Goal: Transaction & Acquisition: Book appointment/travel/reservation

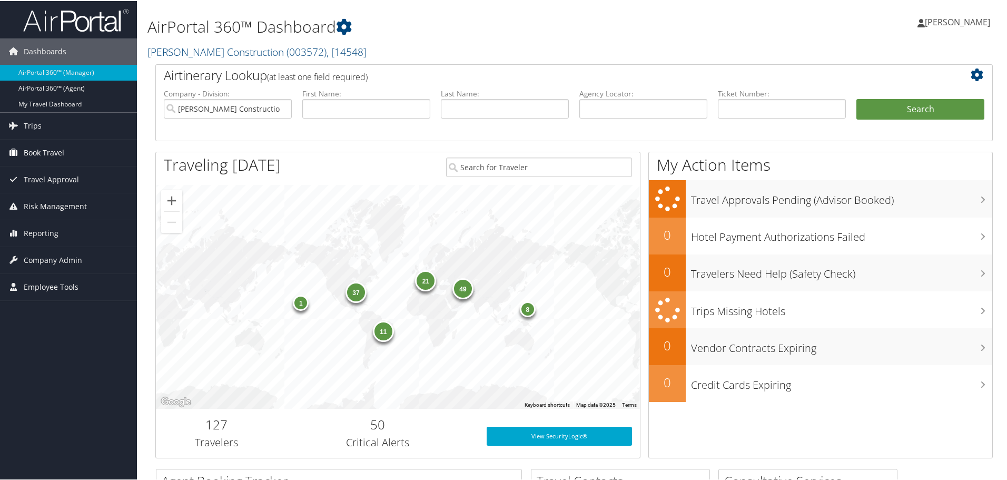
click at [57, 149] on span "Book Travel" at bounding box center [44, 152] width 41 height 26
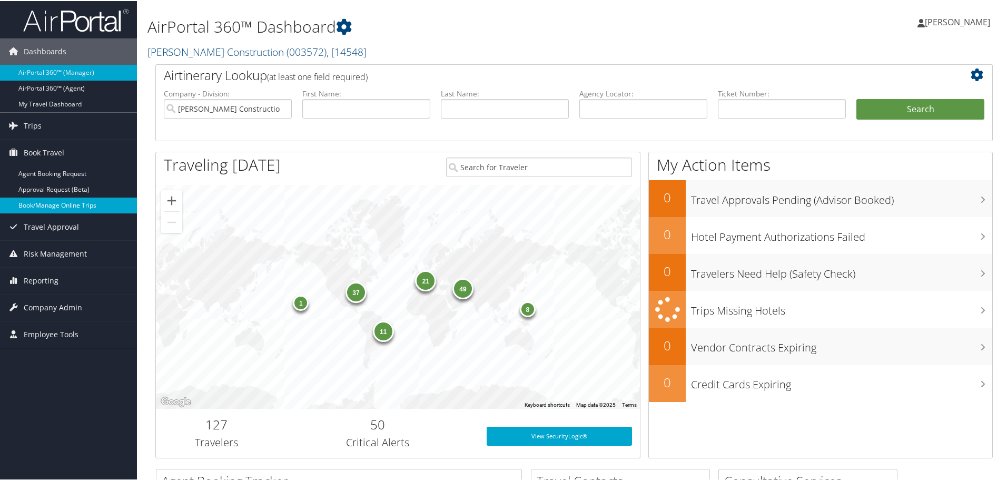
click at [65, 206] on link "Book/Manage Online Trips" at bounding box center [68, 204] width 137 height 16
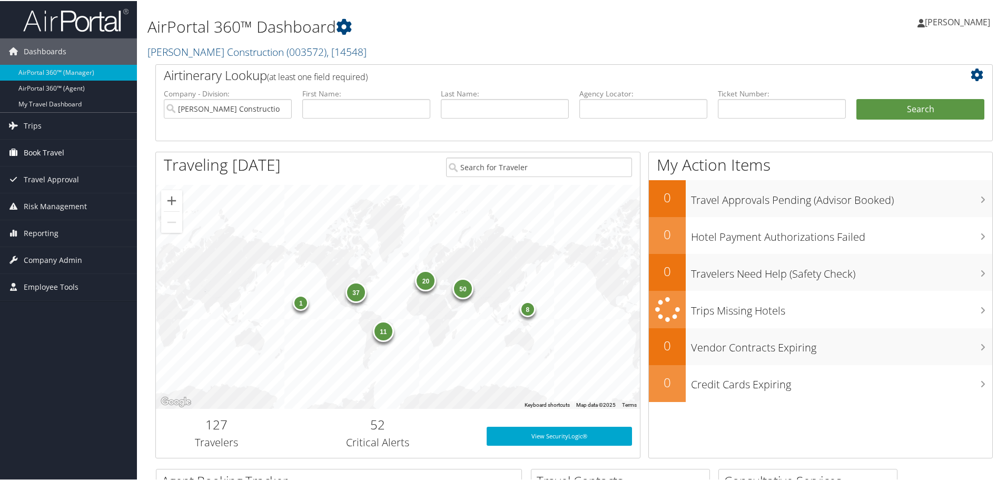
click at [53, 151] on span "Book Travel" at bounding box center [44, 152] width 41 height 26
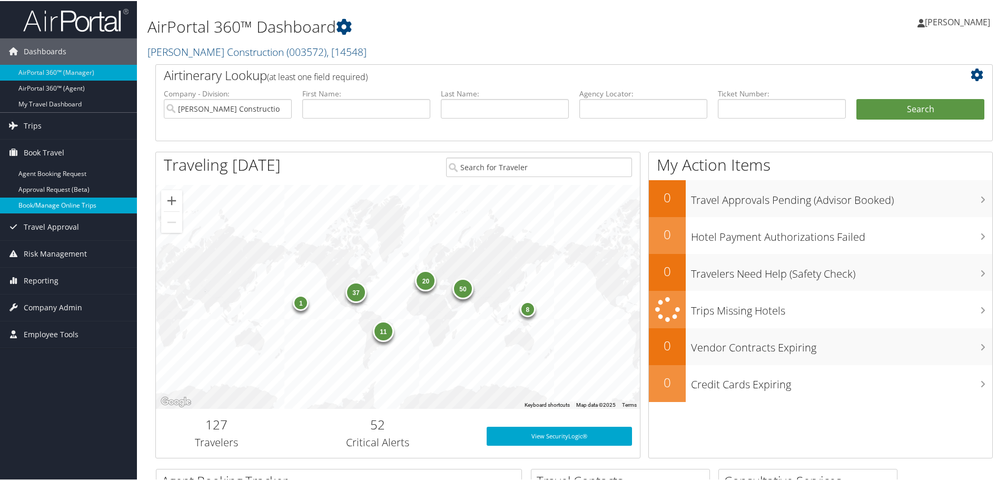
click at [58, 203] on link "Book/Manage Online Trips" at bounding box center [68, 204] width 137 height 16
